Goal: Information Seeking & Learning: Check status

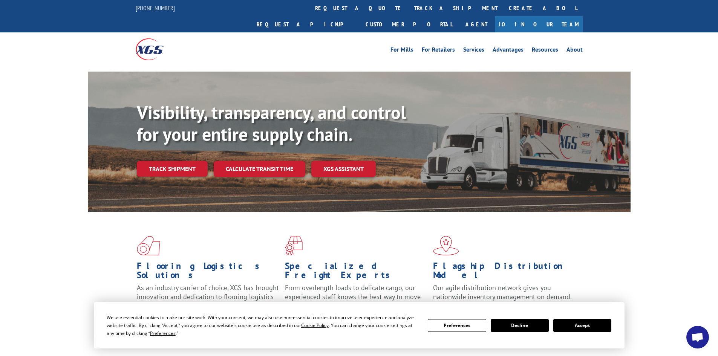
click at [170, 163] on div "Visibility, transparency, and control for your entire supply chain. Track shipm…" at bounding box center [383, 154] width 493 height 105
click at [169, 161] on link "Track shipment" at bounding box center [172, 169] width 71 height 16
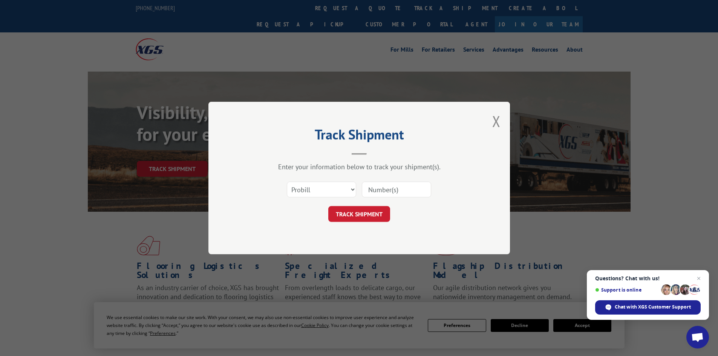
click at [374, 183] on input at bounding box center [396, 190] width 69 height 16
paste input "17556113"
type input "17556113"
click at [359, 215] on button "TRACK SHIPMENT" at bounding box center [359, 214] width 62 height 16
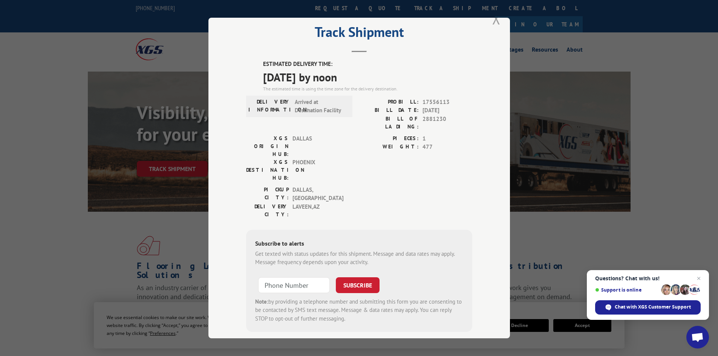
click at [492, 24] on button "Close modal" at bounding box center [496, 19] width 8 height 20
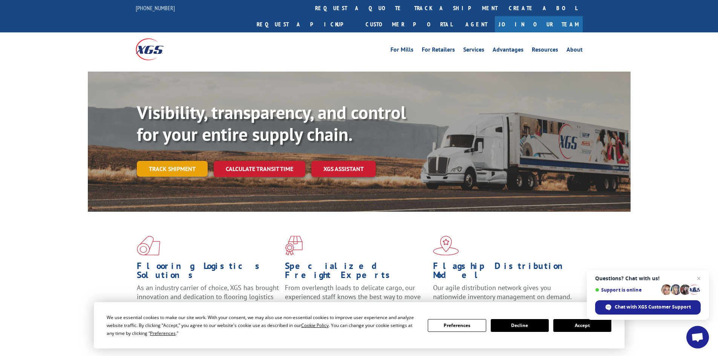
click at [179, 161] on link "Track shipment" at bounding box center [172, 169] width 71 height 16
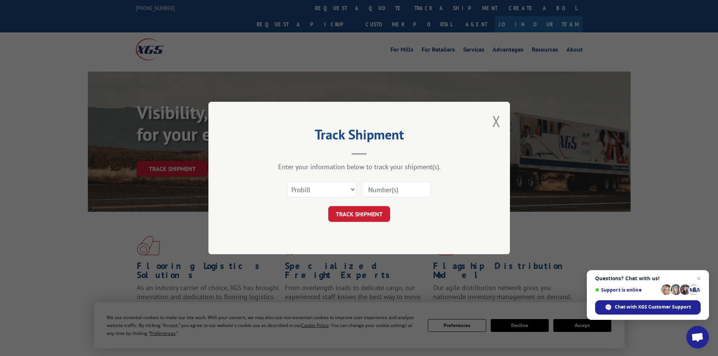
click at [410, 188] on input at bounding box center [396, 190] width 69 height 16
paste input "17556113"
type input "17556113"
click at [371, 213] on button "TRACK SHIPMENT" at bounding box center [359, 214] width 62 height 16
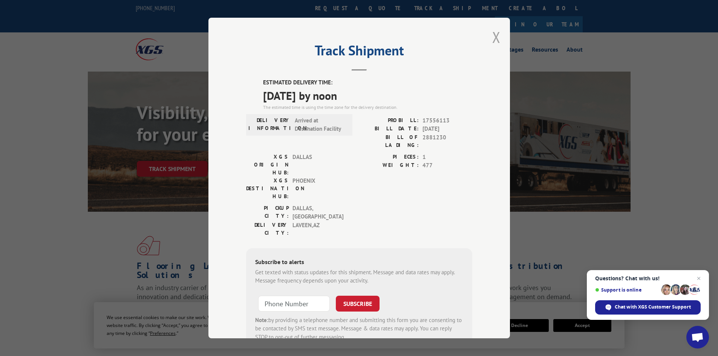
click at [495, 34] on button "Close modal" at bounding box center [496, 37] width 8 height 20
